Goal: Task Accomplishment & Management: Manage account settings

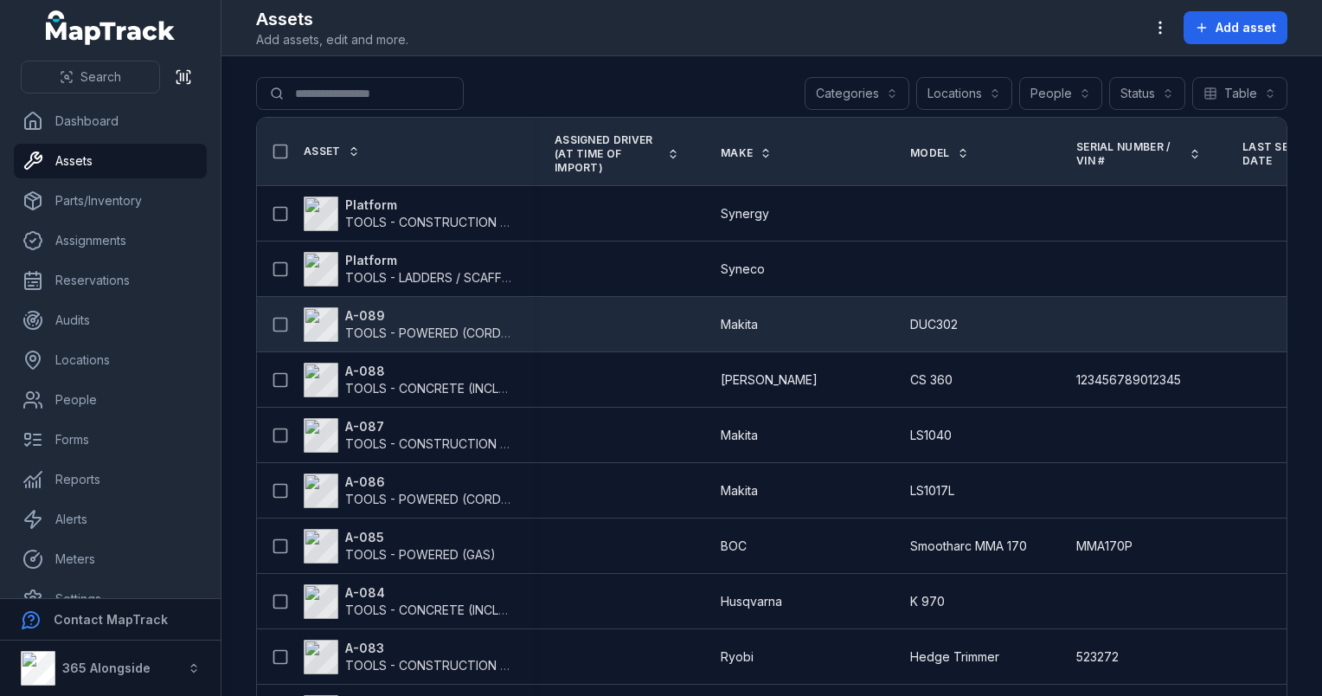
click at [465, 326] on span "TOOLS - POWERED (CORDED)" at bounding box center [433, 332] width 177 height 15
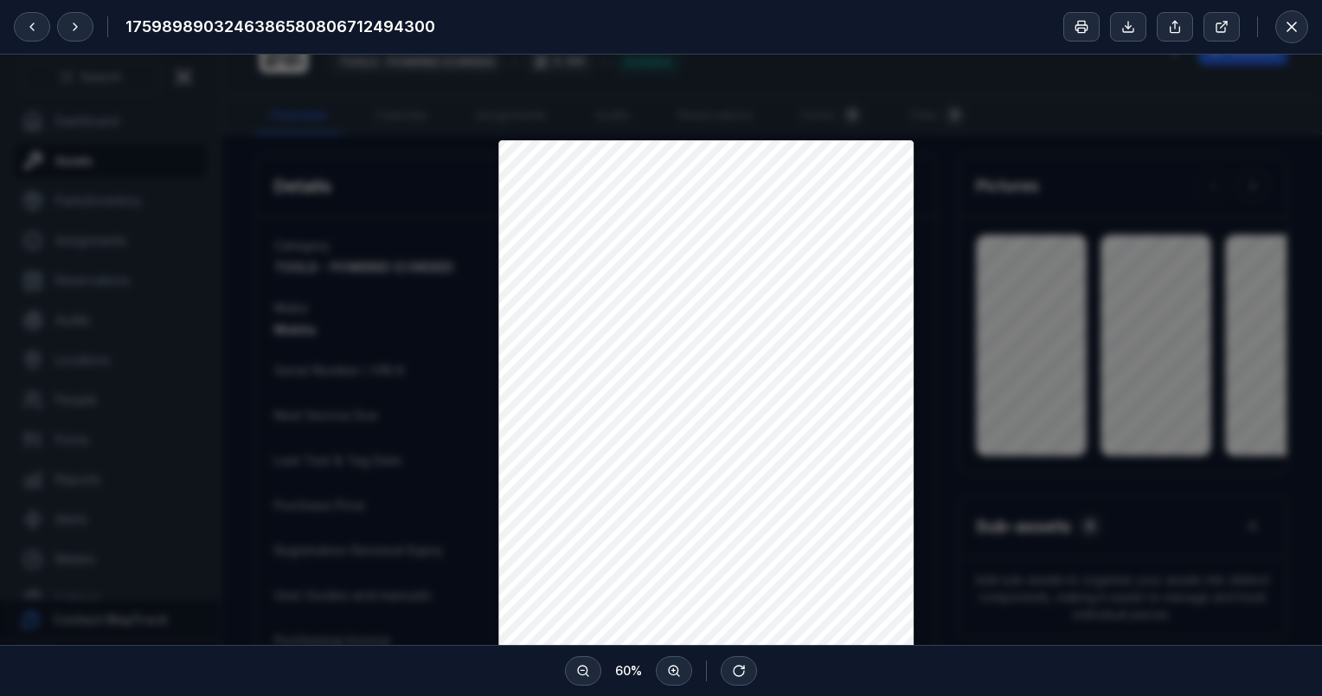
scroll to position [138, 0]
click at [1291, 23] on icon at bounding box center [1291, 26] width 17 height 17
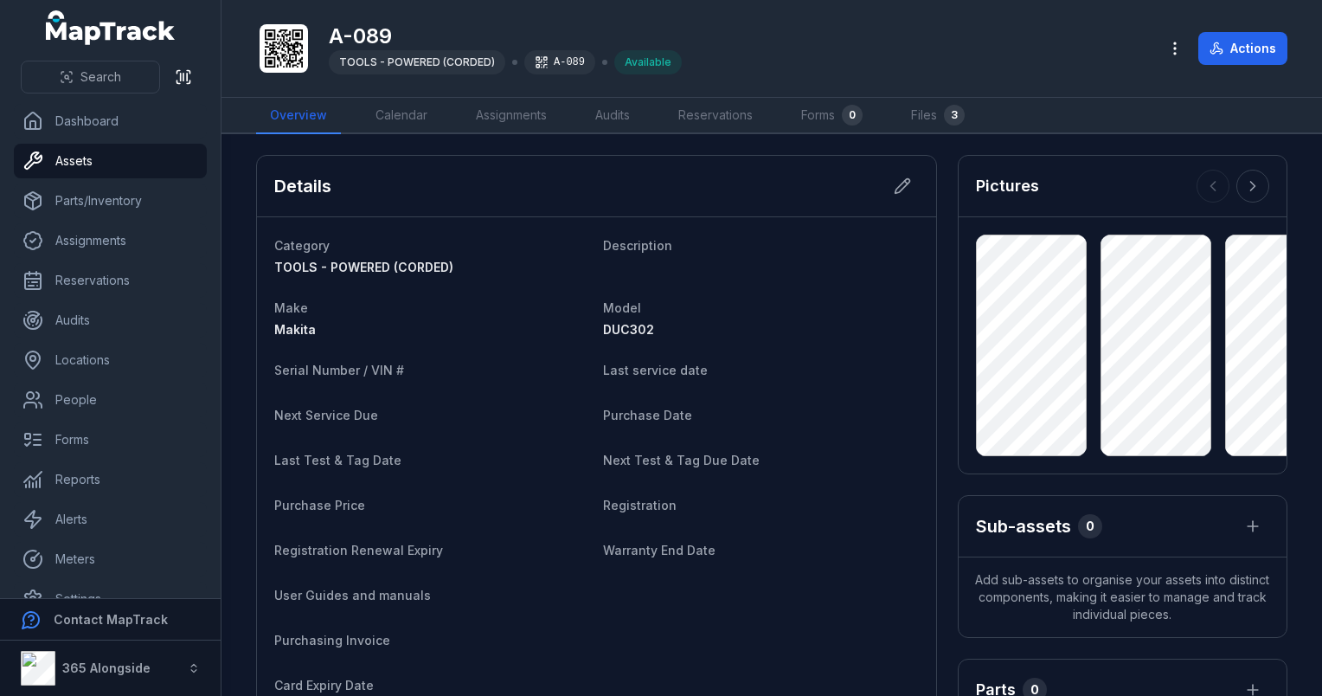
click at [401, 263] on span "TOOLS - POWERED (CORDED)" at bounding box center [363, 267] width 179 height 15
click at [896, 173] on button at bounding box center [902, 186] width 33 height 33
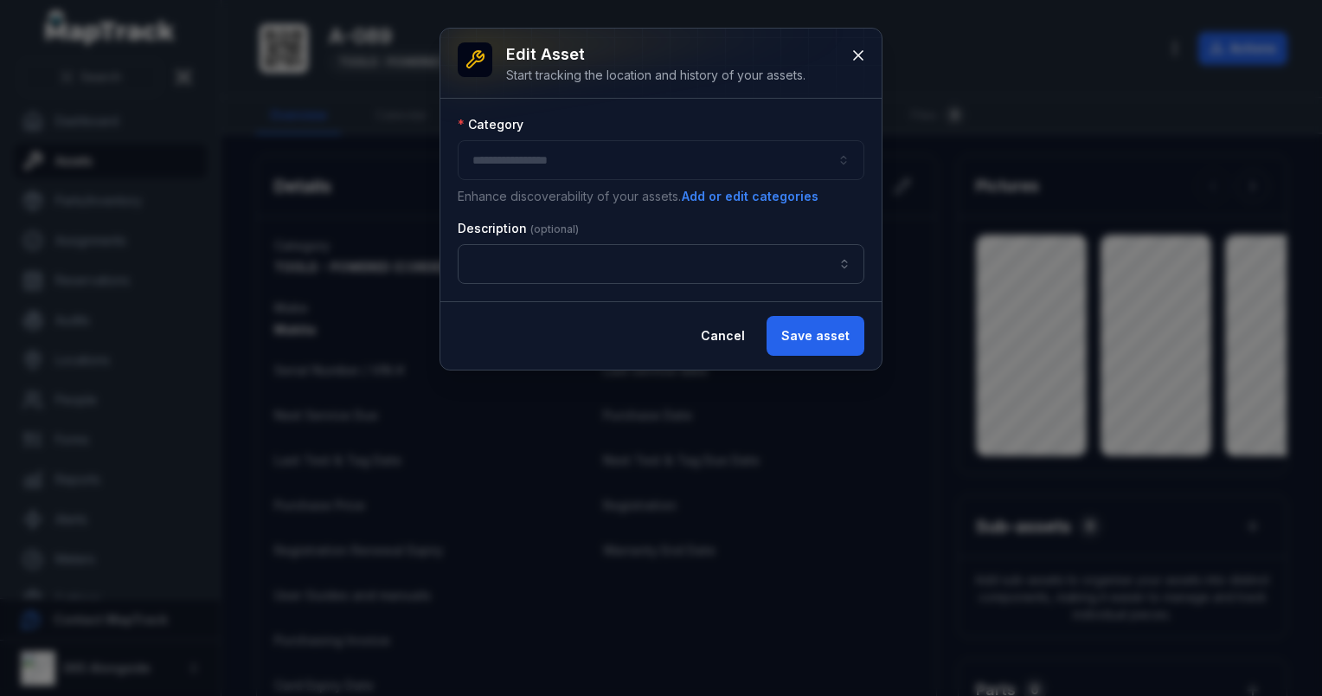
type input "**********"
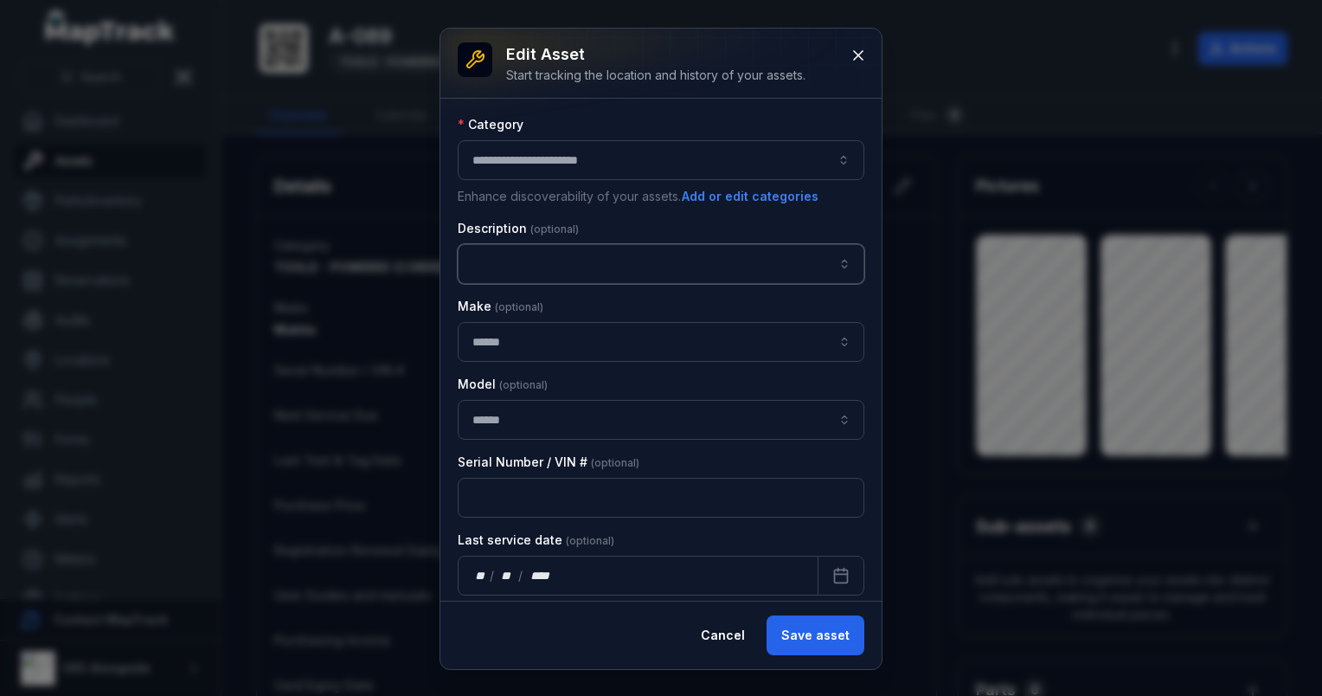
click at [546, 273] on input "asset-edit:description-label" at bounding box center [661, 264] width 407 height 40
type input "*"
click at [598, 312] on div "" CHAINSAW "" at bounding box center [654, 308] width 357 height 17
type input "********"
click at [819, 634] on button "Save asset" at bounding box center [816, 635] width 98 height 40
